Goal: Task Accomplishment & Management: Use online tool/utility

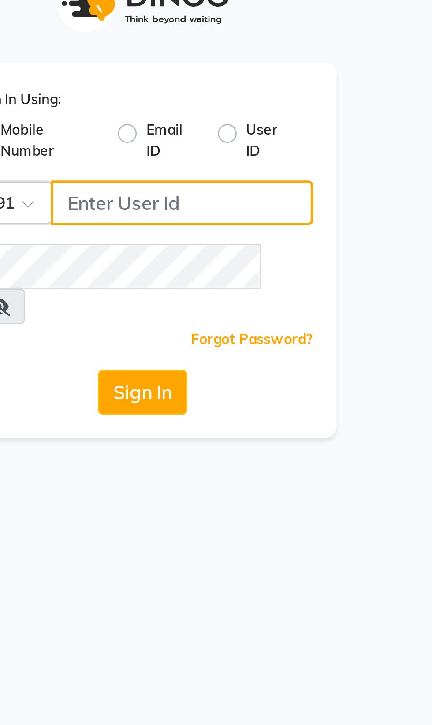
click at [210, 94] on input "Username" at bounding box center [231, 96] width 98 height 17
type input "8956544245"
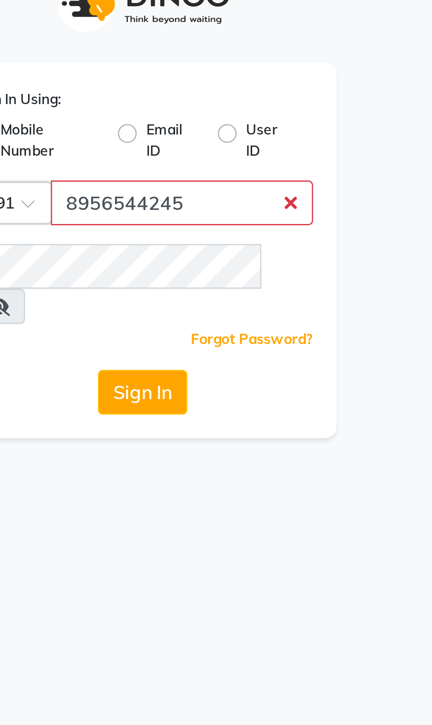
click at [199, 159] on button "Sign In" at bounding box center [216, 167] width 34 height 17
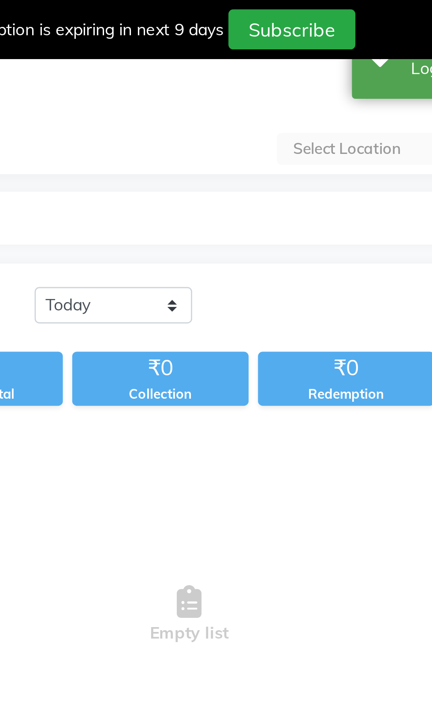
select select "en"
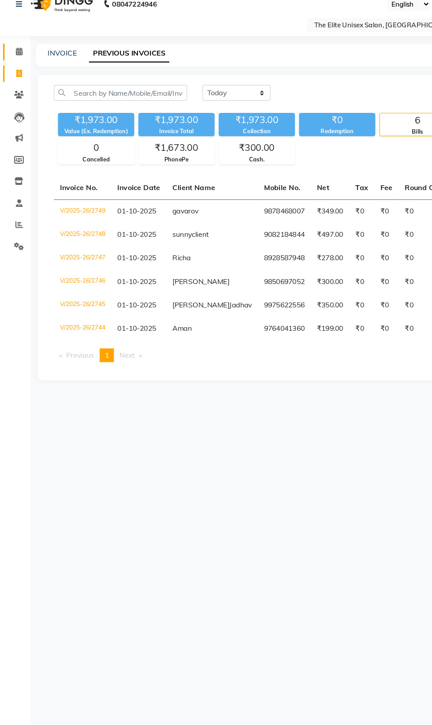
click at [16, 79] on icon at bounding box center [17, 78] width 6 height 7
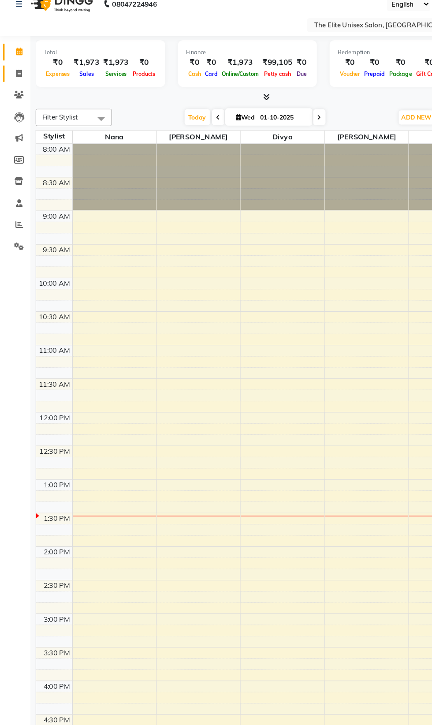
click at [12, 96] on span at bounding box center [16, 98] width 15 height 10
select select "service"
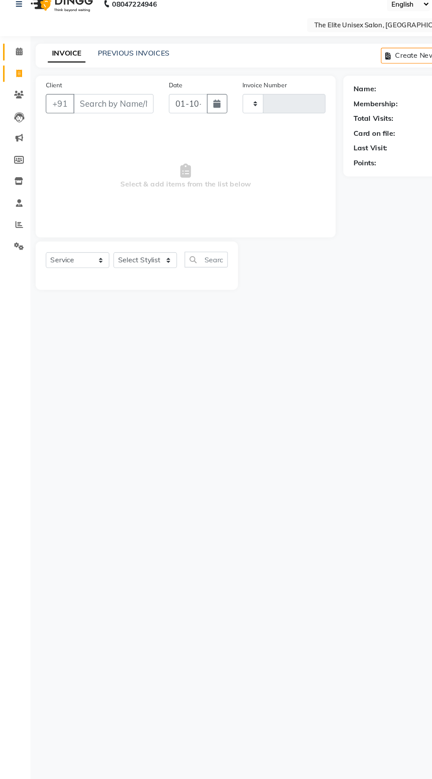
click at [16, 79] on icon at bounding box center [17, 78] width 6 height 7
